Goal: Task Accomplishment & Management: Complete application form

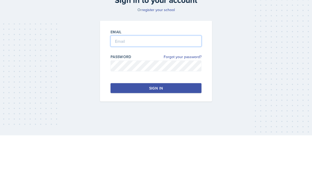
type input "[EMAIL_ADDRESS][DOMAIN_NAME]"
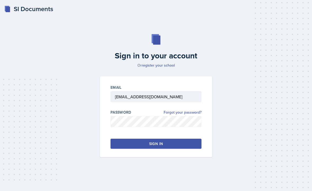
click at [174, 139] on button "Sign in" at bounding box center [156, 144] width 91 height 10
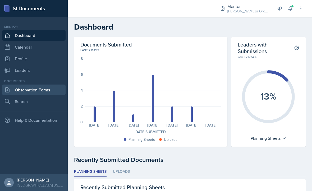
click at [48, 88] on link "Observation Forms" at bounding box center [34, 90] width 64 height 11
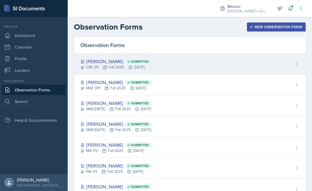
click at [94, 60] on div "[PERSON_NAME] Submitted" at bounding box center [115, 61] width 71 height 7
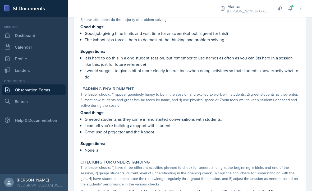
scroll to position [102, 0]
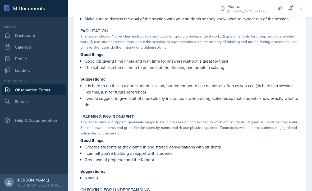
click at [42, 85] on link "Observation Forms" at bounding box center [34, 90] width 64 height 11
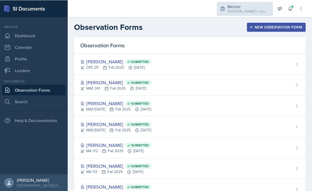
click at [247, 14] on div "[PERSON_NAME]'s Group / Fall 2025" at bounding box center [249, 11] width 42 height 6
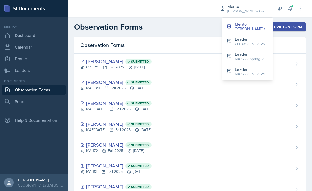
click at [242, 43] on div "CH 331 / Fall 2025" at bounding box center [250, 44] width 30 height 6
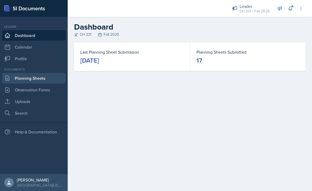
click at [46, 78] on link "Planning Sheets" at bounding box center [34, 78] width 64 height 11
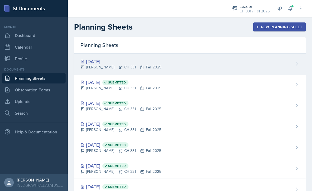
click at [101, 62] on div "[DATE]" at bounding box center [120, 61] width 81 height 7
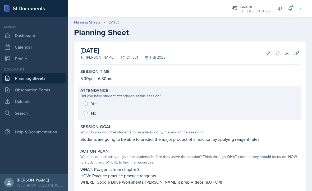
click at [86, 103] on div "Yes No" at bounding box center [189, 108] width 219 height 19
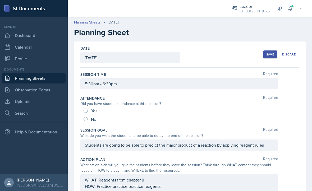
click at [86, 112] on input "Yes" at bounding box center [86, 111] width 4 height 4
radio input "true"
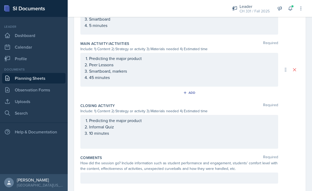
scroll to position [215, 0]
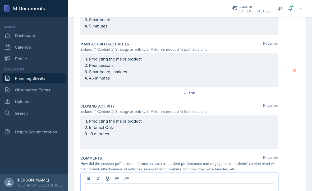
drag, startPoint x: 126, startPoint y: 177, endPoint x: 126, endPoint y: 169, distance: 7.4
click at [126, 177] on div at bounding box center [179, 183] width 198 height 20
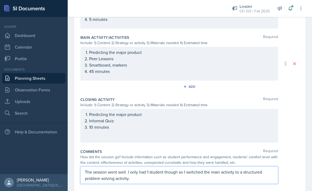
scroll to position [222, 0]
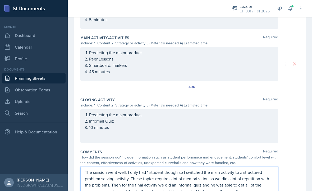
click at [287, 167] on div "The session went well. I only had 1 student though so I switched the main activ…" at bounding box center [189, 182] width 219 height 30
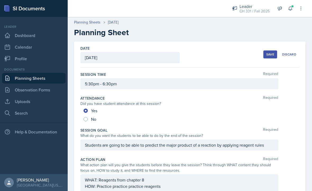
scroll to position [-1, 0]
click at [271, 52] on div "Save" at bounding box center [271, 54] width 8 height 4
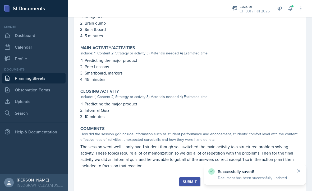
scroll to position [190, 0]
click at [189, 180] on div "Submit" at bounding box center [190, 182] width 14 height 4
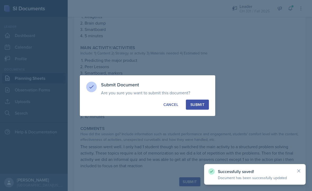
click at [201, 103] on div "Submit" at bounding box center [198, 104] width 14 height 5
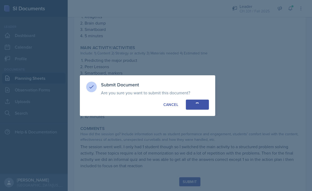
radio input "true"
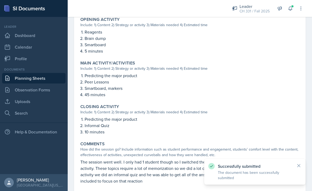
click at [26, 73] on link "Planning Sheets" at bounding box center [34, 78] width 64 height 11
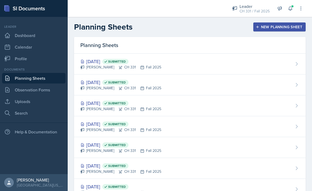
click at [281, 27] on div "New Planning Sheet" at bounding box center [280, 27] width 46 height 4
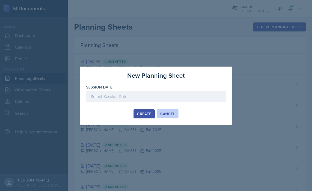
click at [159, 111] on button "Cancel" at bounding box center [168, 114] width 22 height 9
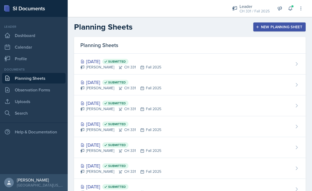
click at [263, 25] on div "New Planning Sheet" at bounding box center [280, 27] width 46 height 4
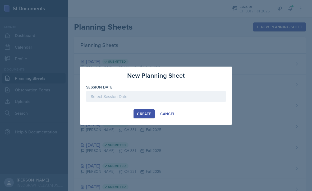
click at [128, 112] on div "Create Cancel" at bounding box center [156, 114] width 140 height 9
click at [139, 92] on div at bounding box center [156, 96] width 140 height 11
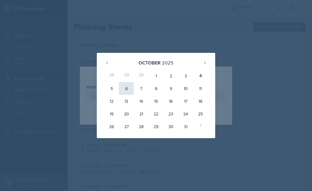
click at [128, 90] on div "6" at bounding box center [126, 88] width 15 height 13
type input "[DATE]"
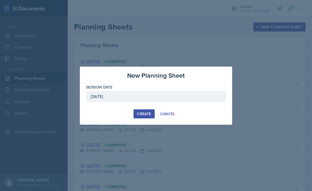
click at [144, 112] on div "Create" at bounding box center [144, 114] width 14 height 4
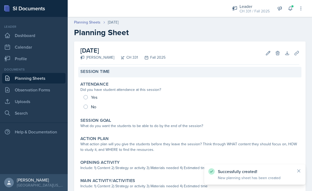
click at [110, 74] on div "Session Time" at bounding box center [189, 71] width 219 height 5
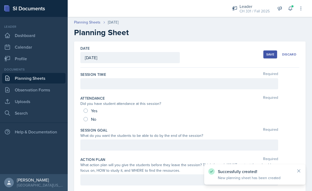
click at [112, 88] on div at bounding box center [179, 83] width 198 height 11
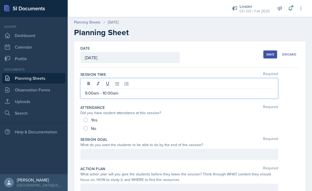
click at [204, 96] on p "9:00am - 10:00am" at bounding box center [179, 93] width 189 height 6
click at [261, 96] on p "9:00am - 10:00am" at bounding box center [179, 93] width 189 height 6
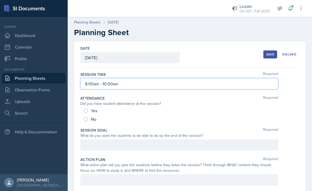
click at [289, 95] on div "Attendance Required Did you have student attendance at this session? Yes No" at bounding box center [189, 110] width 219 height 32
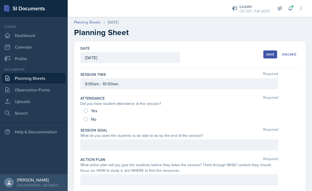
click at [90, 145] on div at bounding box center [179, 145] width 198 height 11
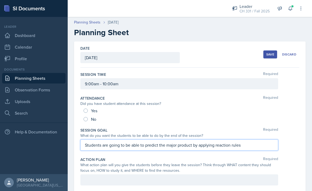
click at [287, 160] on div "Action Plan Required" at bounding box center [189, 159] width 219 height 5
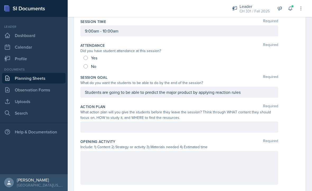
scroll to position [53, 0]
click at [228, 129] on div at bounding box center [179, 127] width 198 height 11
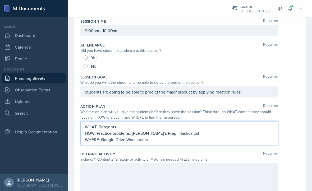
click at [286, 149] on div "Action Plan Required What action plan will you give the students before they le…" at bounding box center [189, 126] width 219 height 48
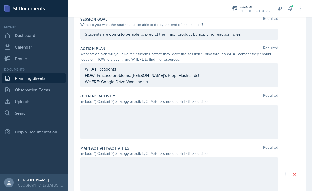
scroll to position [113, 0]
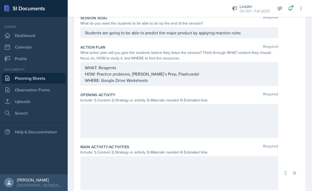
click at [248, 131] on div at bounding box center [179, 121] width 198 height 34
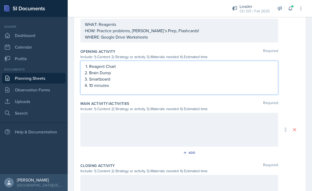
scroll to position [156, 0]
click at [215, 134] on div at bounding box center [179, 130] width 198 height 34
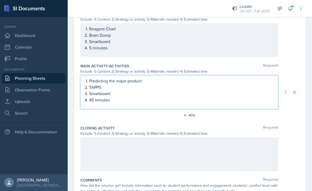
scroll to position [201, 0]
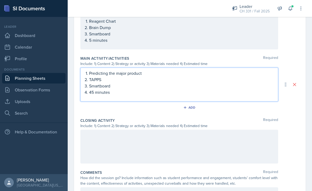
click at [228, 145] on div at bounding box center [179, 147] width 198 height 34
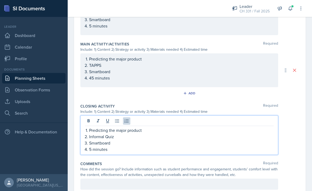
click at [284, 132] on div "Predicting the major product Informal Quiz Smartboard 5 minutes" at bounding box center [189, 135] width 219 height 39
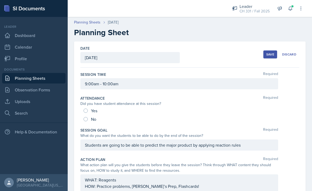
scroll to position [0, 0]
click at [272, 52] on div "Save" at bounding box center [271, 54] width 8 height 4
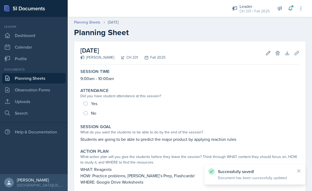
click at [53, 80] on link "Planning Sheets" at bounding box center [34, 78] width 64 height 11
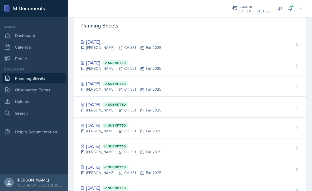
scroll to position [24, 0]
